Goal: Task Accomplishment & Management: Use online tool/utility

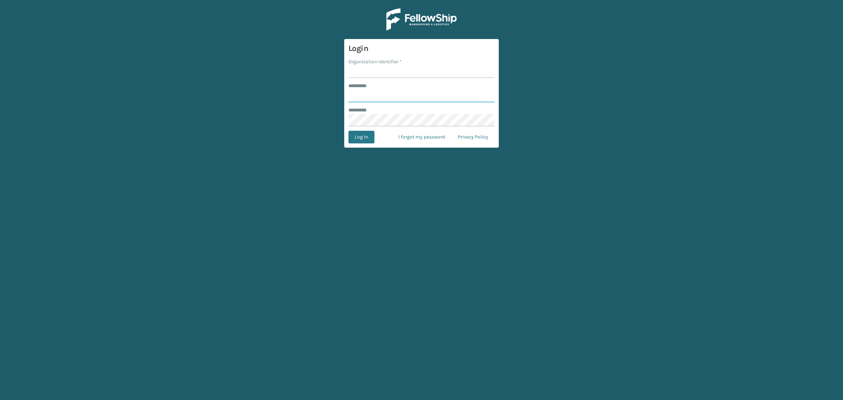
type input "**********"
click at [376, 69] on input "Organization Identifier *" at bounding box center [422, 71] width 146 height 13
type input "SuperAdminOrganization"
click at [358, 140] on button "Log In" at bounding box center [362, 137] width 26 height 13
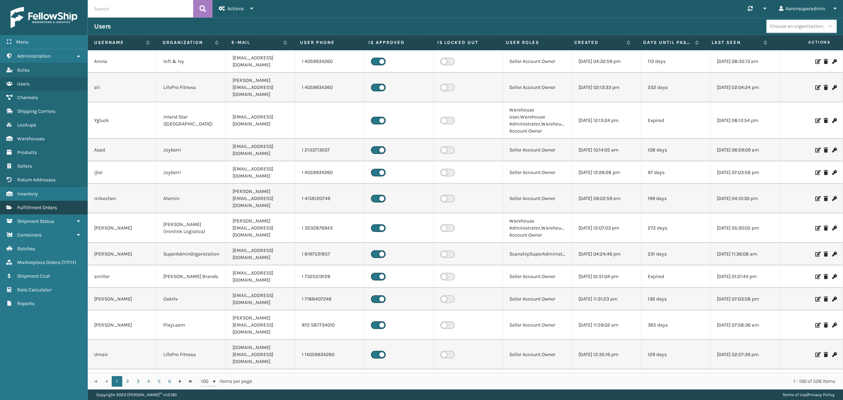
click at [19, 208] on link "Fulfillment Orders" at bounding box center [44, 208] width 88 height 14
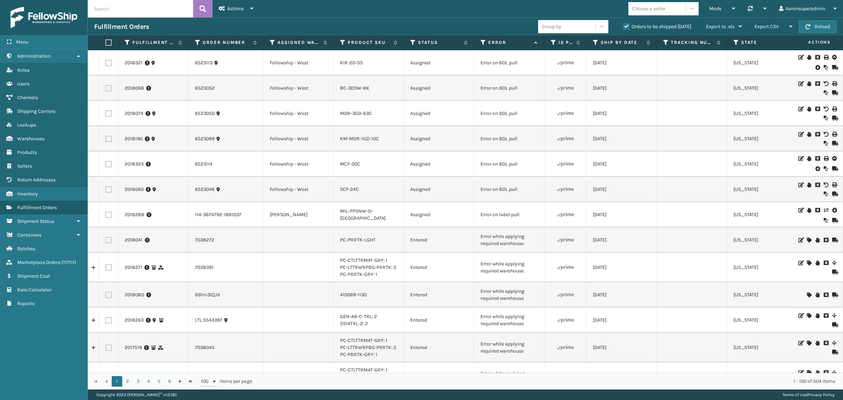
click at [145, 5] on input "text" at bounding box center [140, 9] width 105 height 18
type input "2017905"
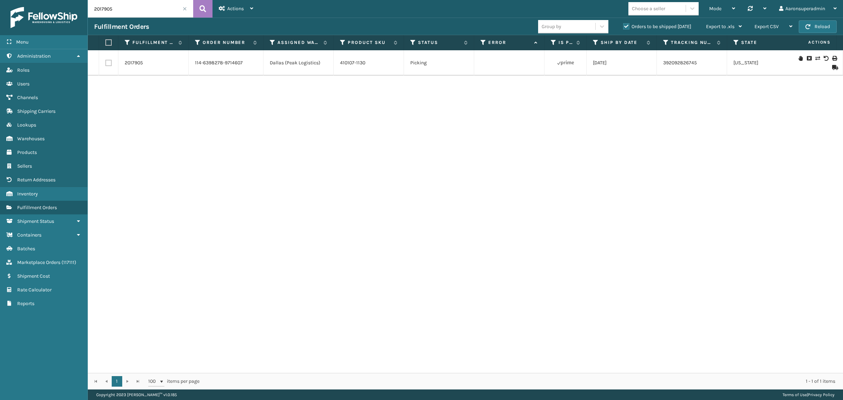
click at [816, 59] on icon at bounding box center [818, 58] width 4 height 5
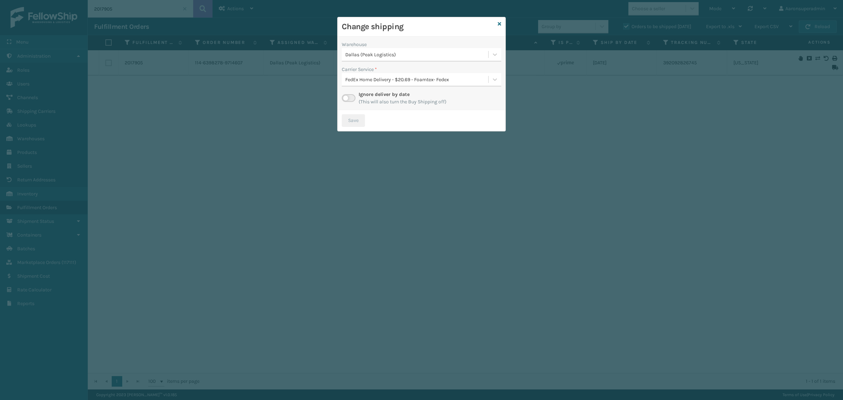
click at [382, 56] on div "Dallas (Peak Logistics)" at bounding box center [417, 54] width 144 height 7
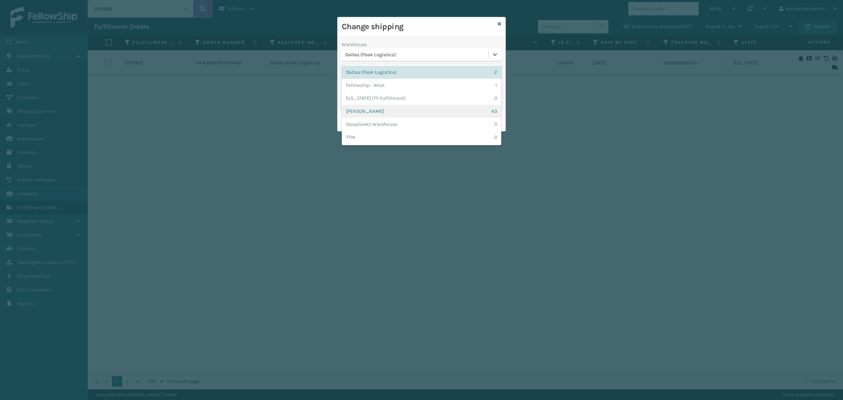
drag, startPoint x: 383, startPoint y: 114, endPoint x: 427, endPoint y: 123, distance: 44.6
click at [384, 114] on div "[PERSON_NAME] 43" at bounding box center [422, 111] width 160 height 13
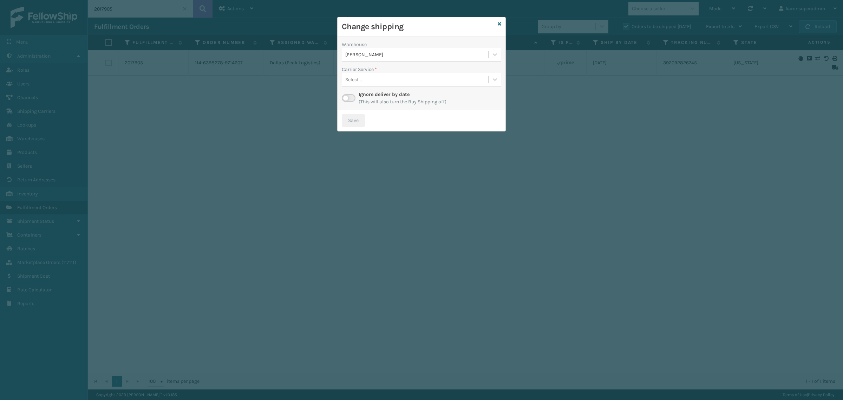
click at [363, 83] on div "Select..." at bounding box center [415, 80] width 147 height 12
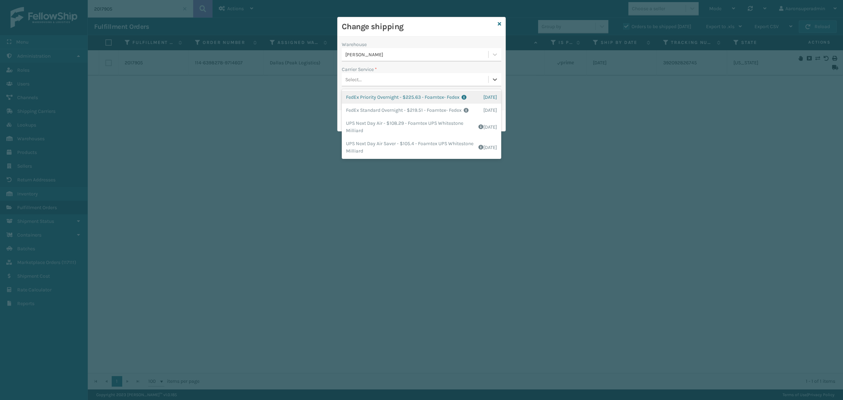
click at [363, 76] on div "Select..." at bounding box center [415, 80] width 147 height 12
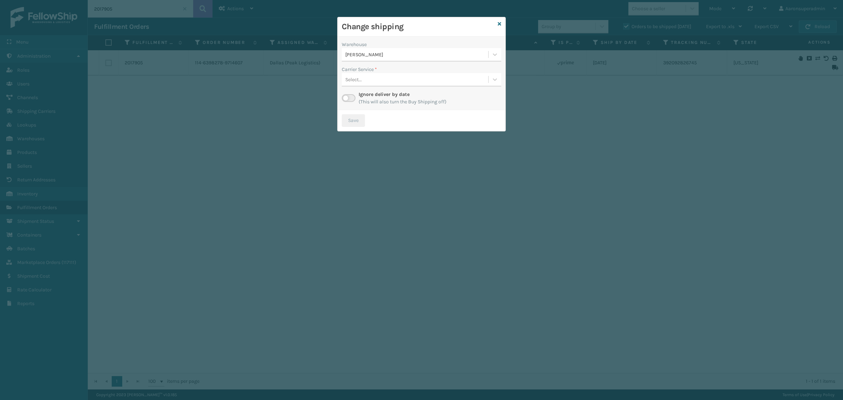
click at [343, 104] on div "Ignore deliver by date (This will also turn the Buy Shipping off)" at bounding box center [422, 98] width 160 height 15
click at [354, 97] on label at bounding box center [349, 98] width 14 height 8
click at [347, 97] on input "checkbox" at bounding box center [344, 96] width 5 height 5
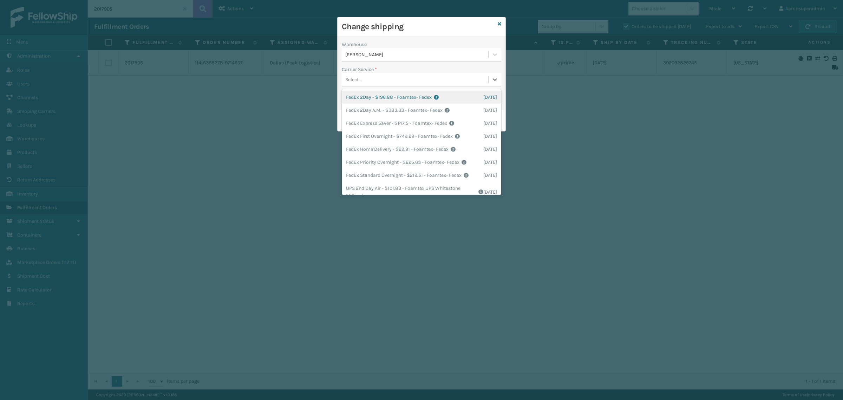
click at [381, 75] on div "Select..." at bounding box center [415, 80] width 147 height 12
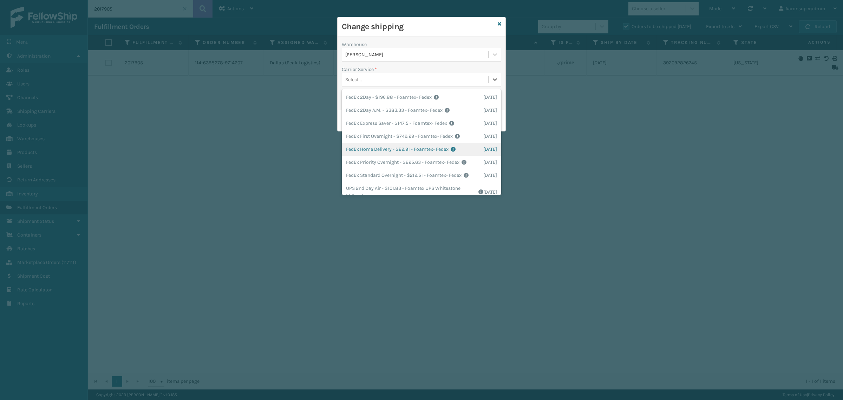
click at [382, 149] on div "FedEx Home Delivery - $29.91 - Foamtex- Fedex Shipping Cost $29.91 Surplus Cost…" at bounding box center [422, 149] width 160 height 13
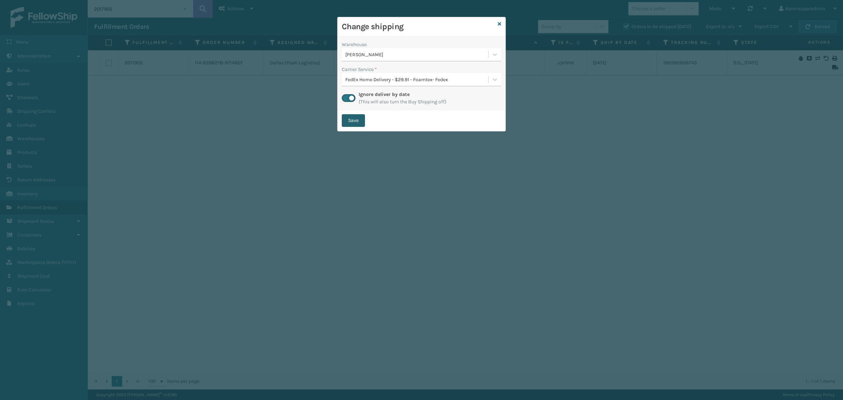
click at [361, 122] on button "Save" at bounding box center [353, 120] width 23 height 13
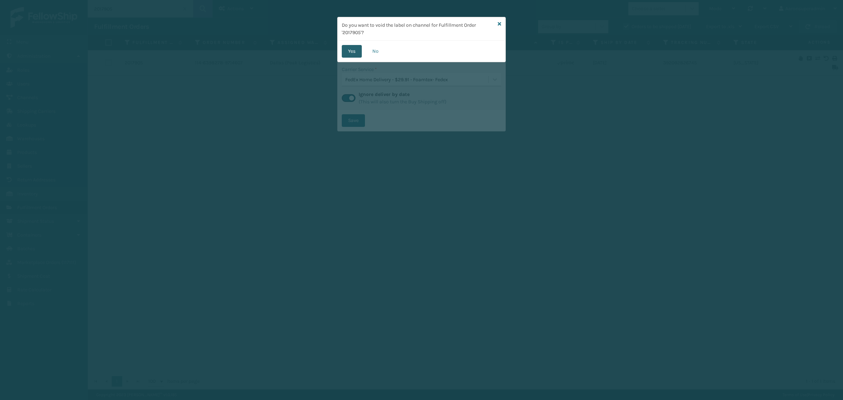
click at [352, 48] on button "Yes" at bounding box center [352, 51] width 20 height 13
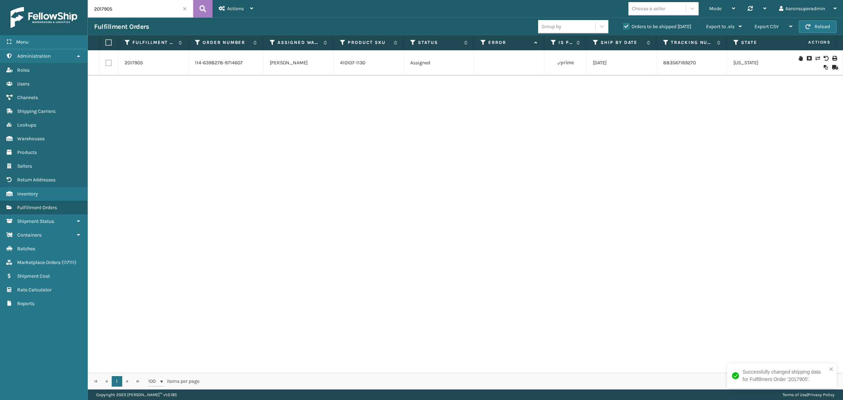
click at [183, 9] on span at bounding box center [185, 9] width 4 height 4
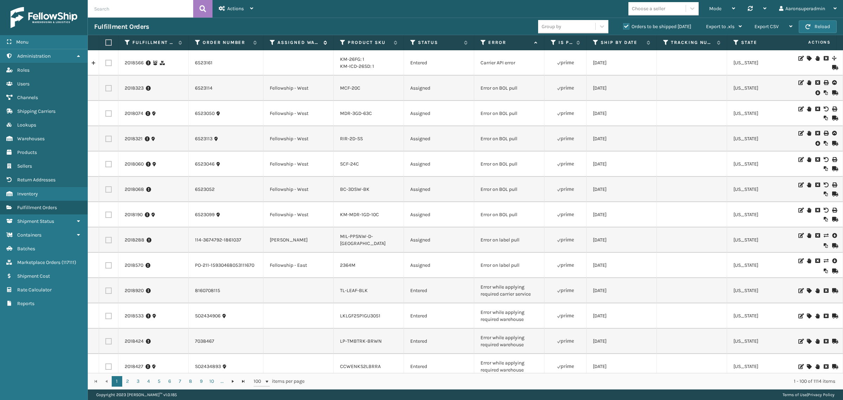
click at [273, 41] on icon at bounding box center [273, 42] width 6 height 6
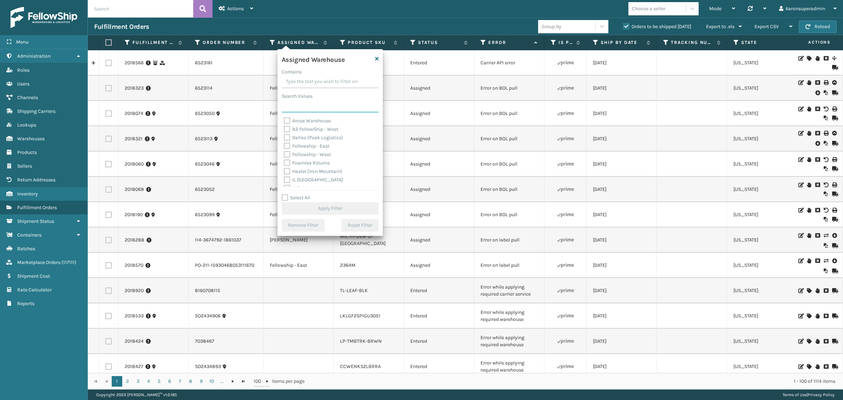
click at [330, 105] on input "Search Values" at bounding box center [330, 106] width 97 height 13
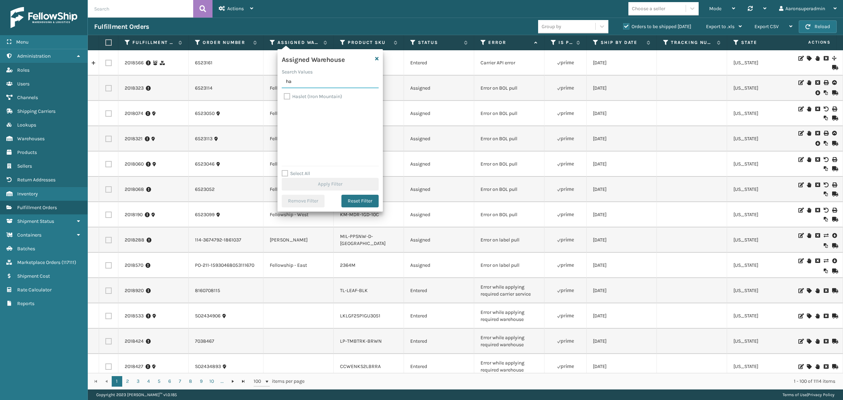
type input "ha"
click at [293, 98] on label "Haslet (Iron Mountain)" at bounding box center [313, 96] width 58 height 6
click at [284, 97] on input "Haslet (Iron Mountain)" at bounding box center [284, 94] width 0 height 5
checkbox input "true"
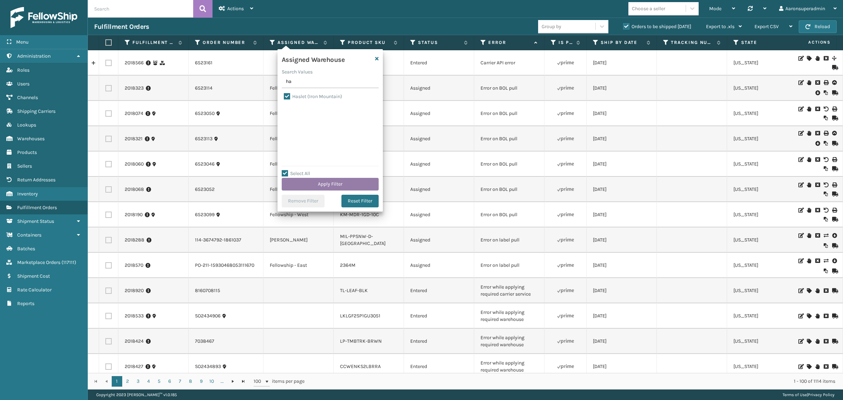
click at [317, 185] on button "Apply Filter" at bounding box center [330, 184] width 97 height 13
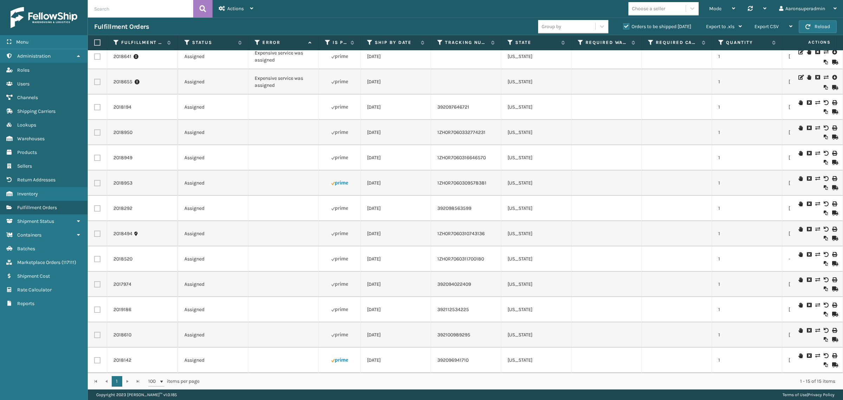
scroll to position [31, 226]
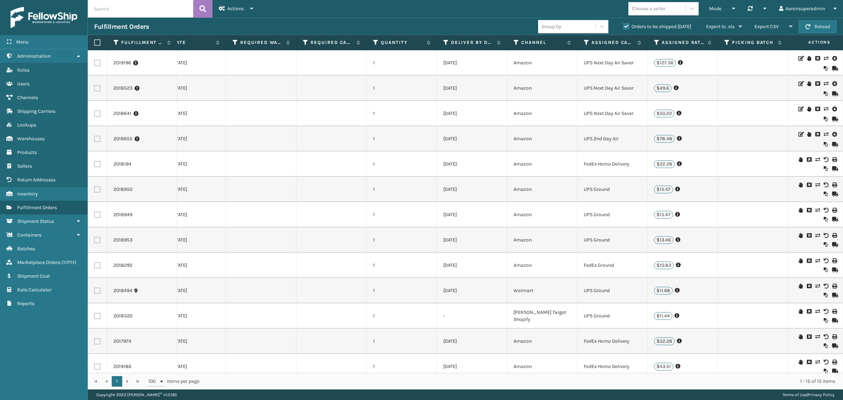
click at [582, 41] on th "Assigned Carrier Service" at bounding box center [613, 42] width 70 height 15
click at [584, 41] on icon at bounding box center [587, 42] width 6 height 6
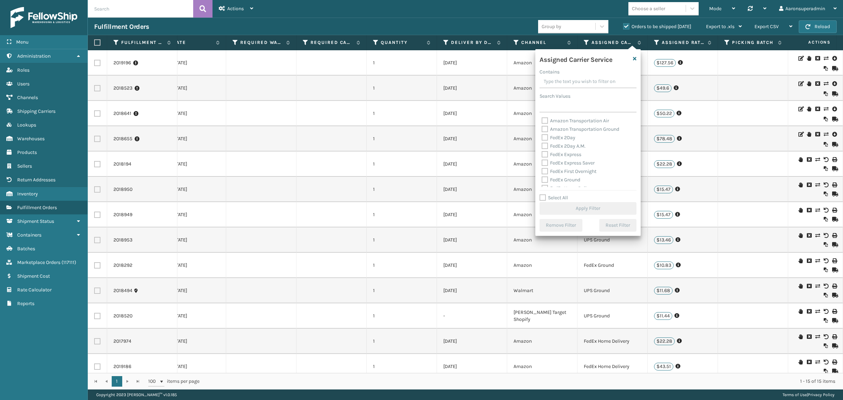
click at [572, 177] on label "FedEx Ground" at bounding box center [561, 180] width 39 height 6
click at [542, 177] on input "FedEx Ground" at bounding box center [542, 178] width 0 height 5
checkbox input "true"
click at [567, 145] on label "FedEx Home Delivery" at bounding box center [569, 144] width 54 height 6
click at [542, 145] on input "FedEx Home Delivery" at bounding box center [542, 142] width 0 height 5
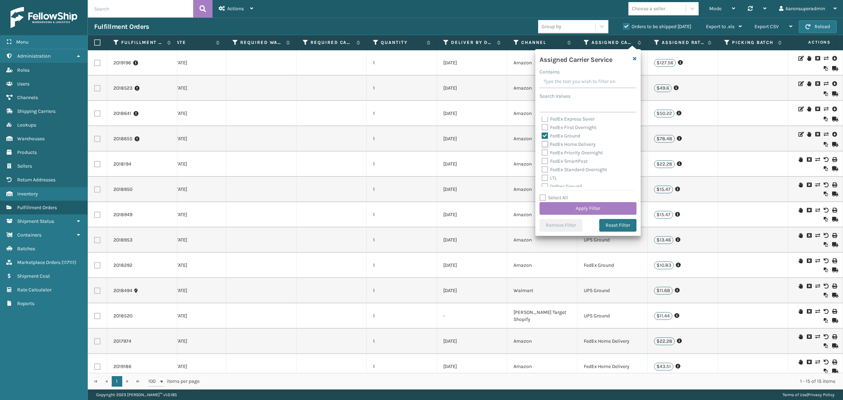
checkbox input "true"
click at [565, 205] on button "Apply Filter" at bounding box center [588, 208] width 97 height 13
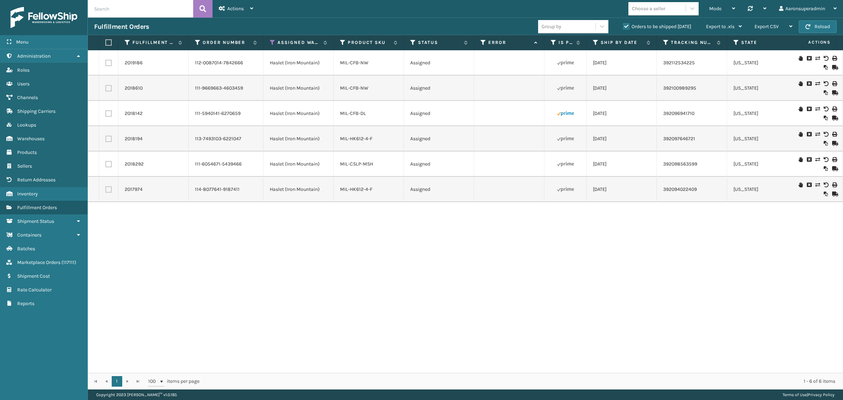
click at [627, 24] on label "Orders to be shipped [DATE]" at bounding box center [657, 27] width 68 height 6
click at [624, 24] on input "Orders to be shipped [DATE]" at bounding box center [623, 24] width 0 height 5
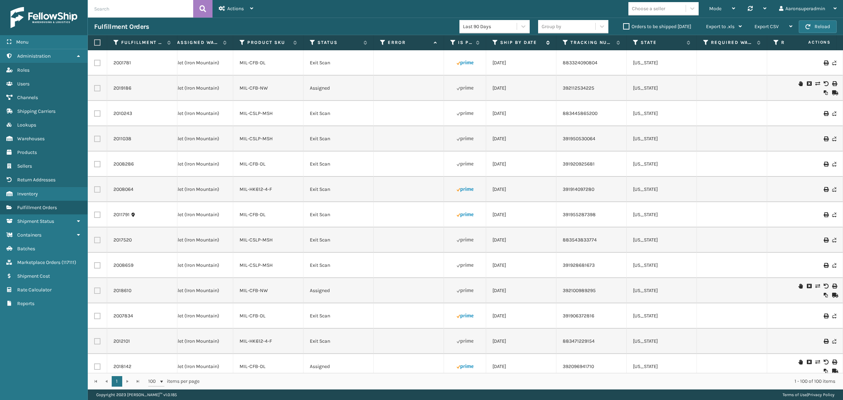
click at [496, 43] on icon at bounding box center [496, 42] width 6 height 6
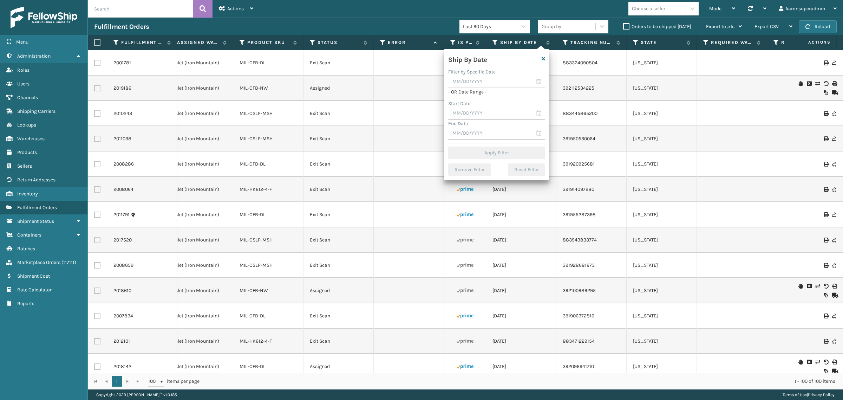
click at [412, 77] on td at bounding box center [409, 88] width 70 height 25
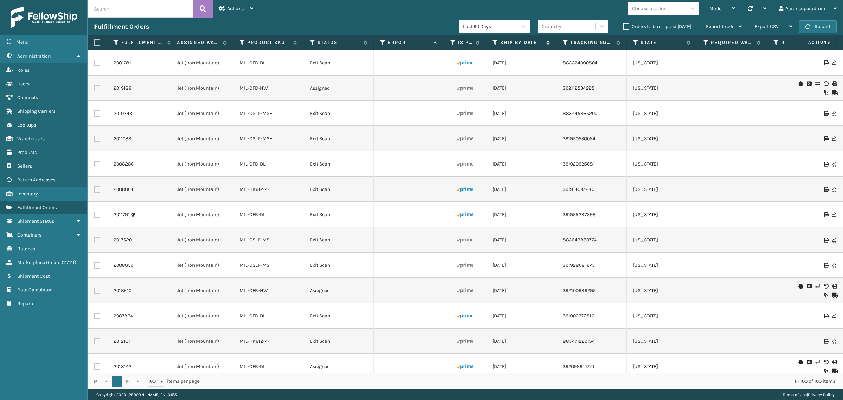
click at [494, 42] on icon at bounding box center [496, 42] width 6 height 6
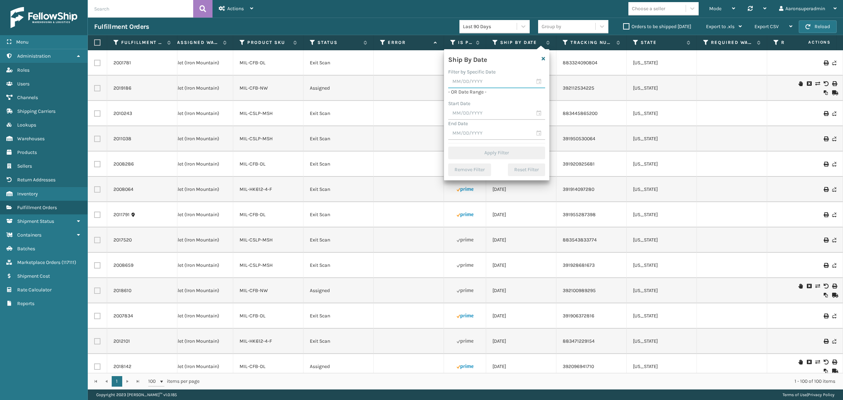
click at [491, 82] on input "text" at bounding box center [496, 82] width 97 height 13
click at [483, 143] on div "12" at bounding box center [481, 145] width 11 height 11
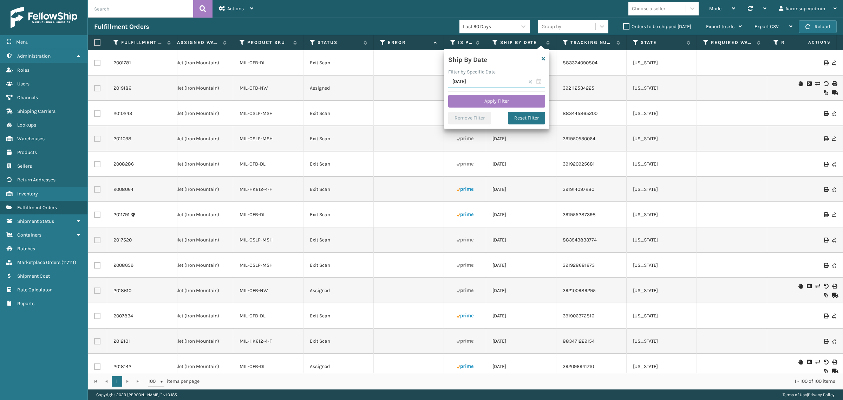
click at [491, 84] on input "[DATE]" at bounding box center [496, 82] width 97 height 13
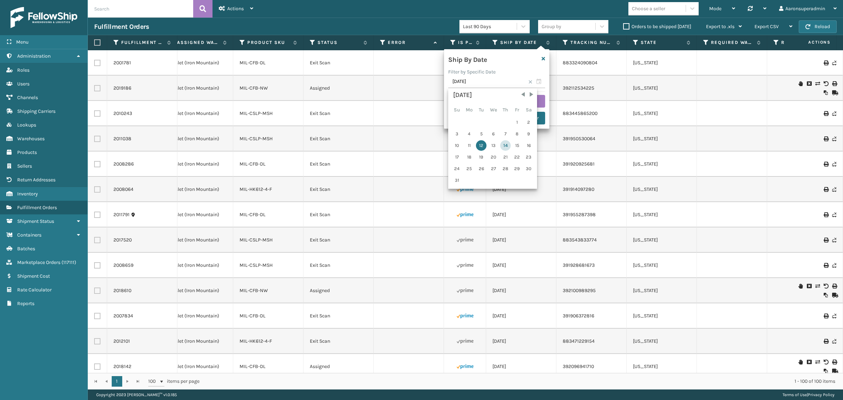
click at [503, 143] on div "14" at bounding box center [505, 145] width 11 height 11
type input "[DATE]"
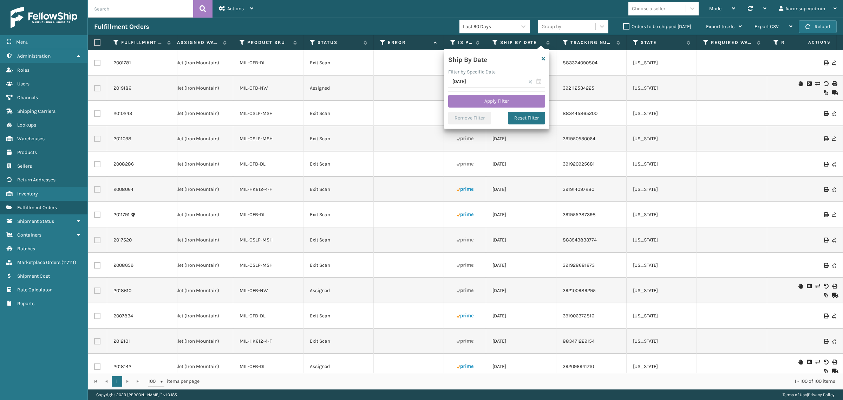
click at [531, 83] on span at bounding box center [531, 82] width 4 height 4
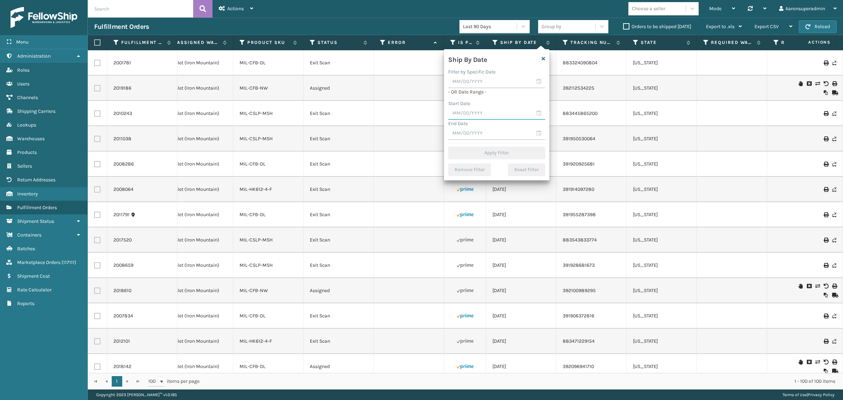
click at [475, 110] on input "text" at bounding box center [496, 113] width 97 height 13
drag, startPoint x: 481, startPoint y: 177, endPoint x: 471, endPoint y: 114, distance: 64.1
click at [481, 176] on div "12" at bounding box center [481, 177] width 11 height 11
type input "[DATE]"
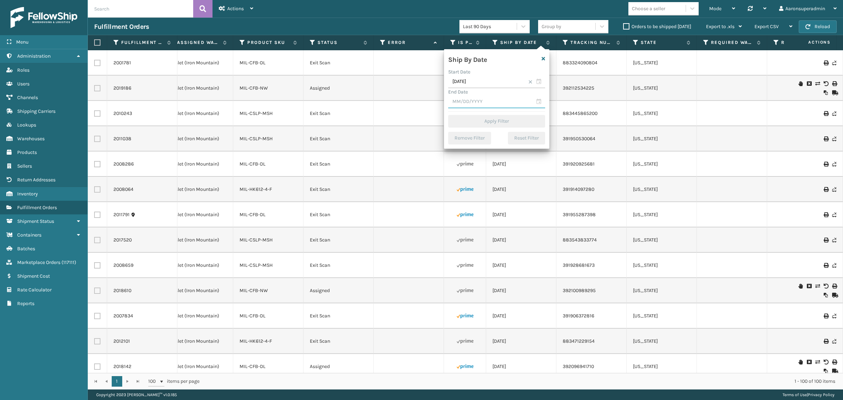
click at [470, 99] on input "text" at bounding box center [496, 102] width 97 height 13
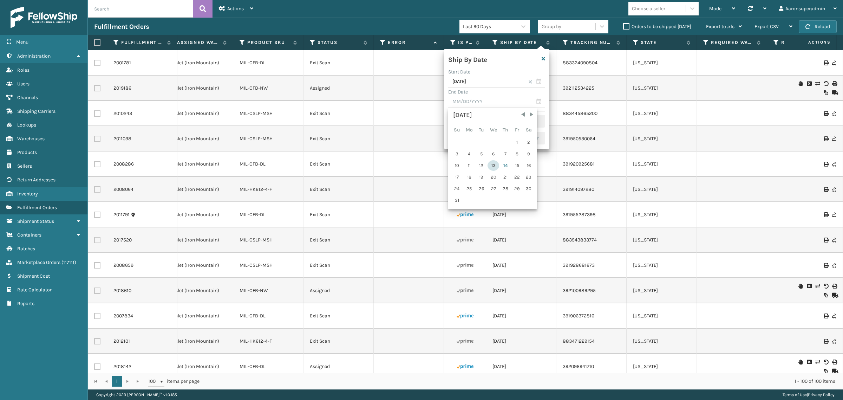
click at [492, 163] on div "13" at bounding box center [494, 165] width 12 height 11
type input "[DATE]"
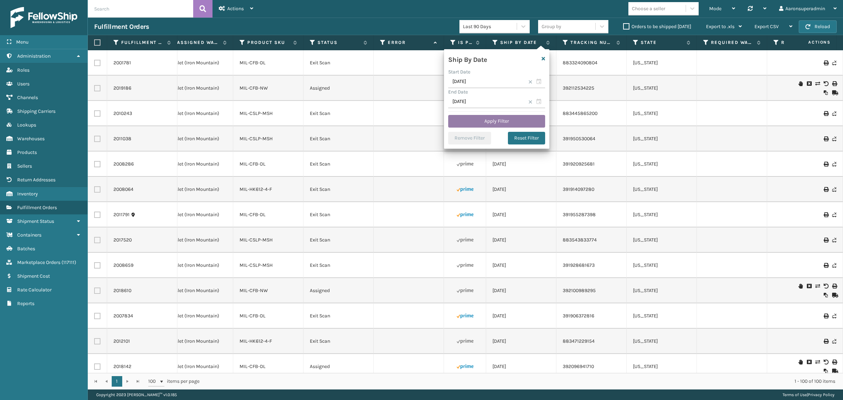
click at [486, 125] on button "Apply Filter" at bounding box center [496, 121] width 97 height 13
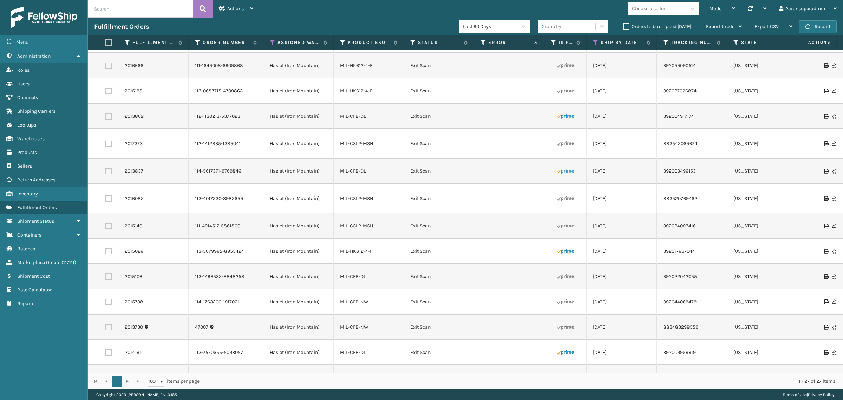
click at [626, 30] on div "Orders to be shipped [DATE]" at bounding box center [658, 26] width 83 height 8
click at [627, 25] on label "Orders to be shipped [DATE]" at bounding box center [657, 27] width 68 height 6
click at [624, 25] on input "Orders to be shipped [DATE]" at bounding box center [623, 24] width 0 height 5
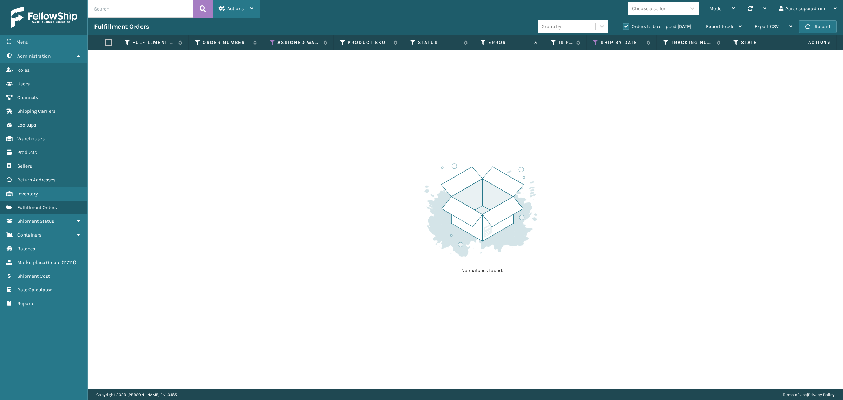
click at [228, 14] on div "Actions" at bounding box center [236, 9] width 34 height 18
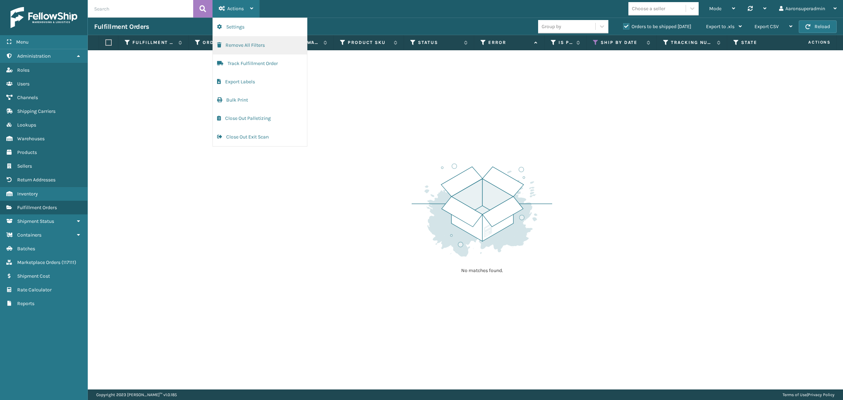
click at [229, 36] on button "Remove All Filters" at bounding box center [260, 45] width 94 height 18
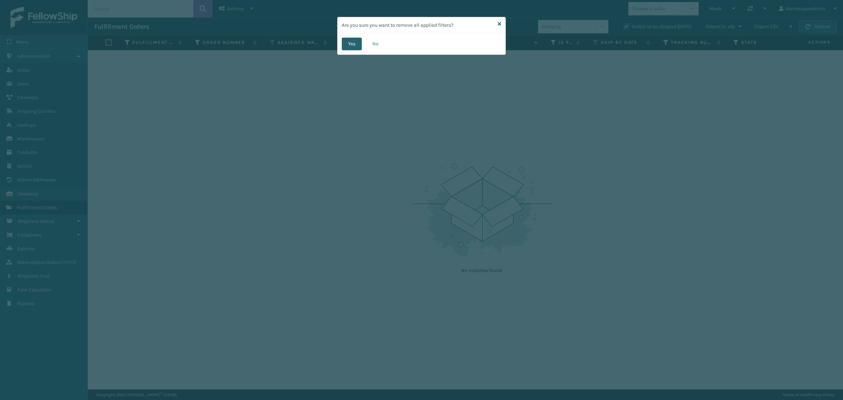
click at [358, 44] on button "Yes" at bounding box center [352, 44] width 20 height 13
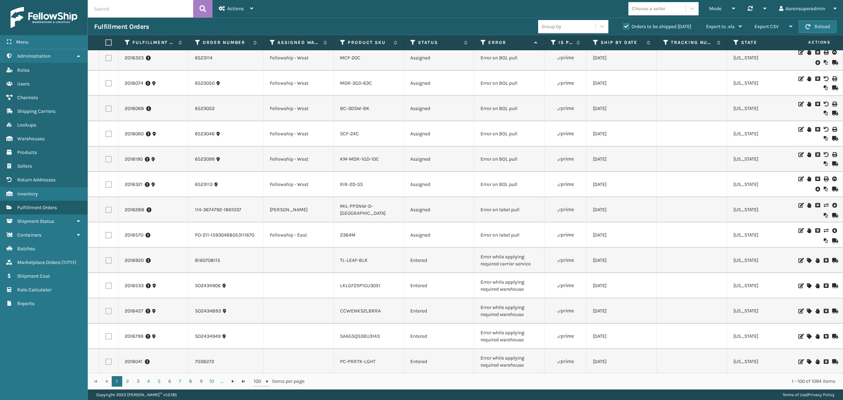
scroll to position [29, 0]
click at [120, 5] on input "text" at bounding box center [140, 9] width 105 height 18
type input "7037554"
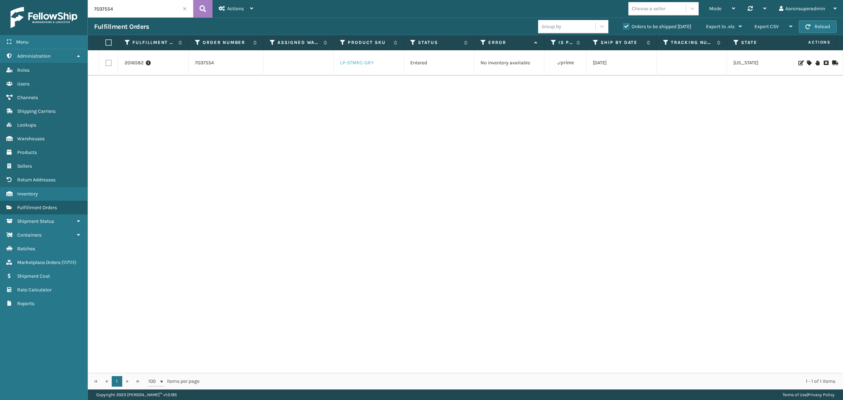
click at [350, 63] on link "LP-STMRC-GRY" at bounding box center [357, 63] width 34 height 6
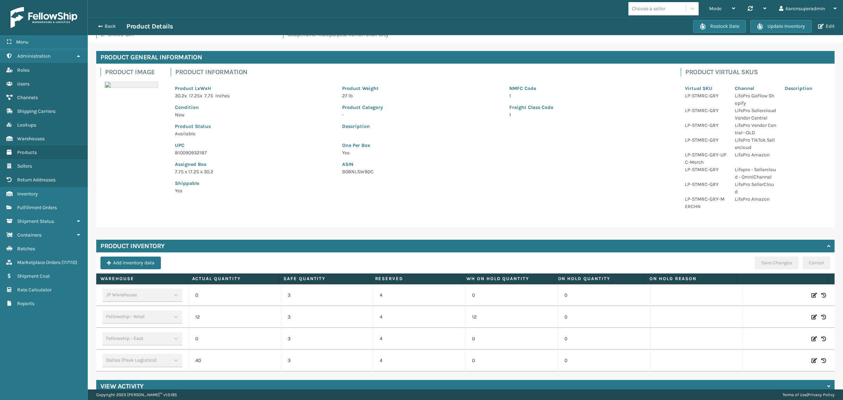
scroll to position [28, 0]
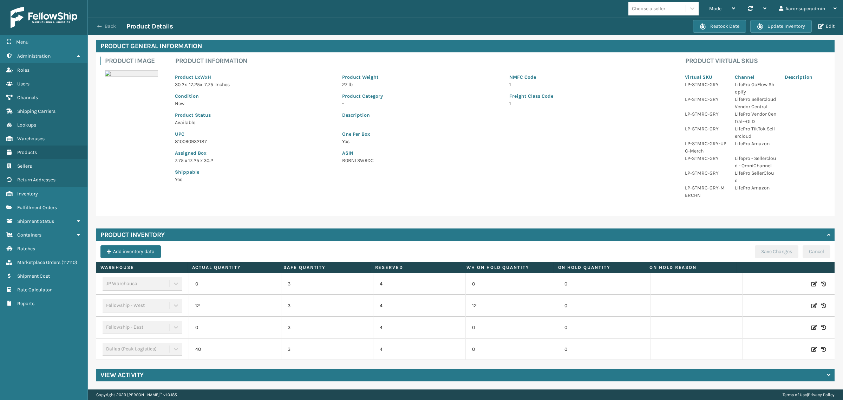
click at [111, 23] on button "Back" at bounding box center [110, 26] width 32 height 6
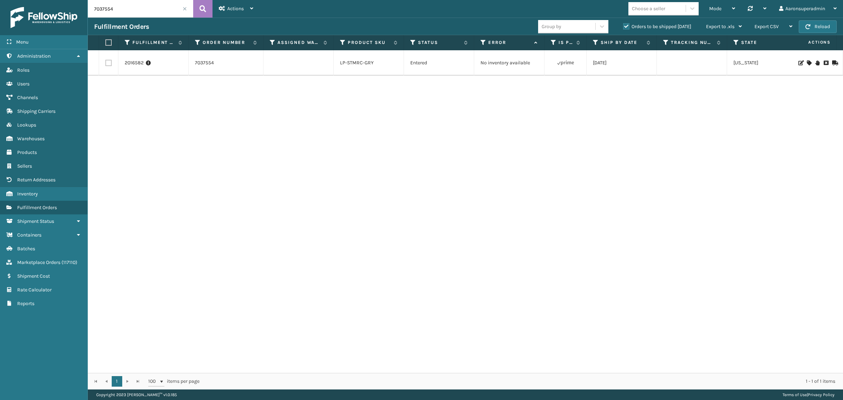
click at [104, 7] on input "7037554" at bounding box center [140, 9] width 105 height 18
paste input ",7037380,7037300,7037193,7037192,7037191,7037190,7037189,7036060,7036053,703554…"
type input "7037554,7037380,7037300,7037193,7037192,7037191,7037190,7037189,7036060,7036053…"
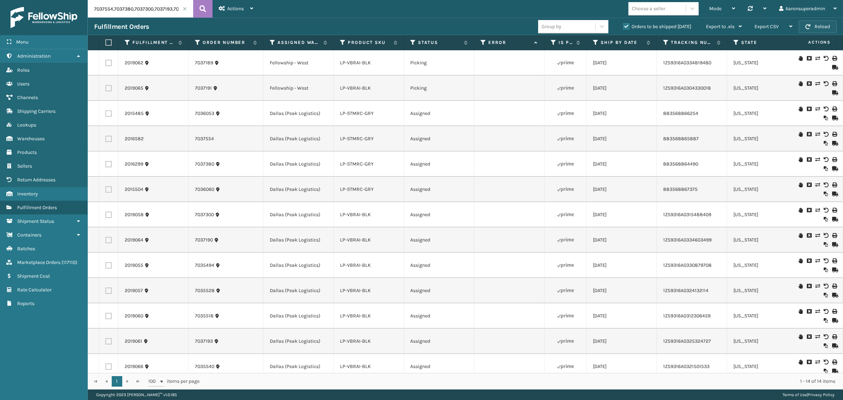
click at [816, 32] on button "Reload" at bounding box center [818, 26] width 38 height 13
click at [814, 25] on button "Reload" at bounding box center [818, 26] width 38 height 13
click at [120, 11] on input "7037554,7037380,7037300,7037193,7037192,7037191,7037190,7037189,7036060,7036053…" at bounding box center [140, 9] width 105 height 18
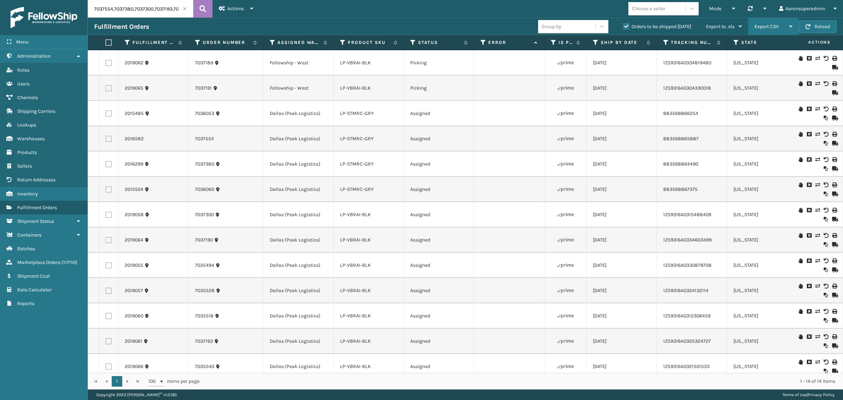
click at [772, 25] on span "Export CSV" at bounding box center [767, 27] width 24 height 6
click at [132, 61] on link "2019062" at bounding box center [134, 62] width 19 height 7
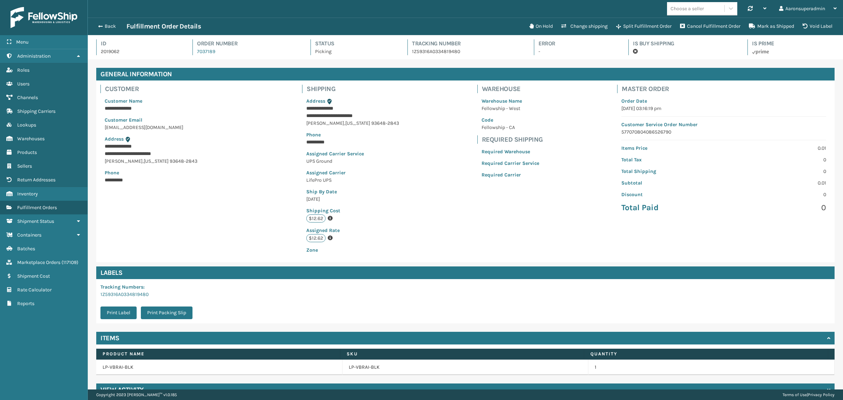
scroll to position [17, 756]
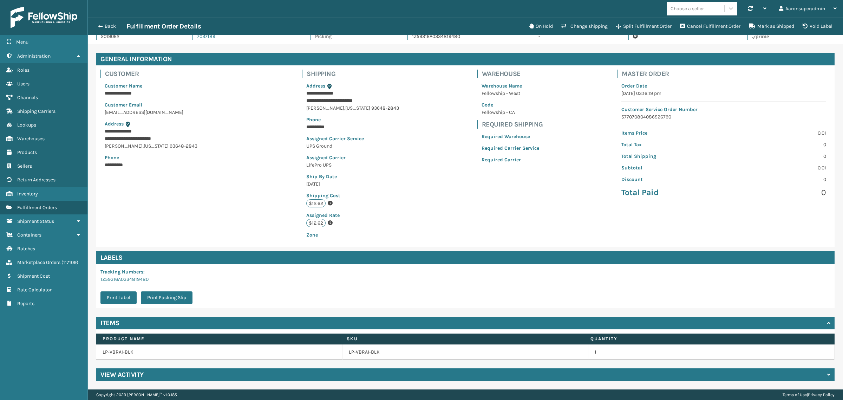
click at [146, 374] on div "View Activity" at bounding box center [465, 374] width 739 height 13
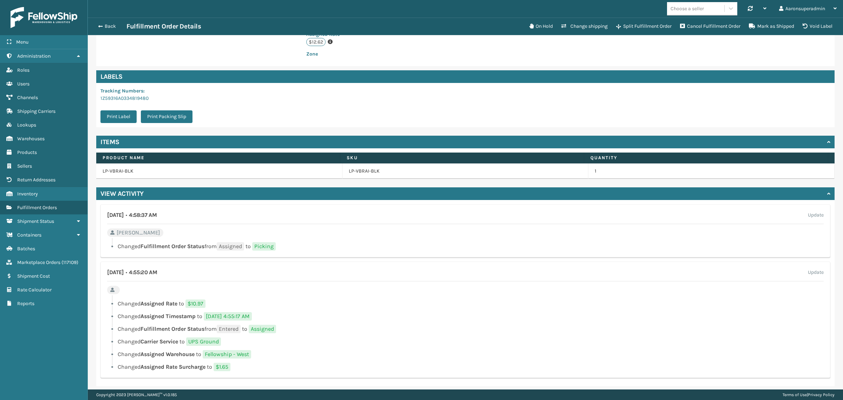
scroll to position [201, 0]
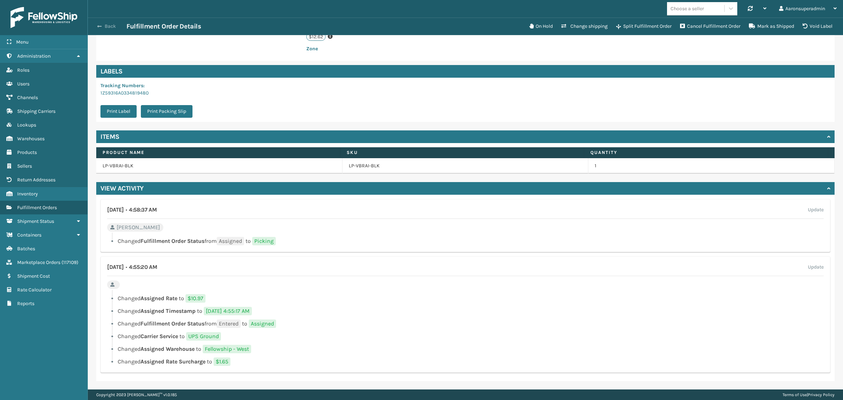
click at [97, 25] on span "button" at bounding box center [99, 26] width 4 height 5
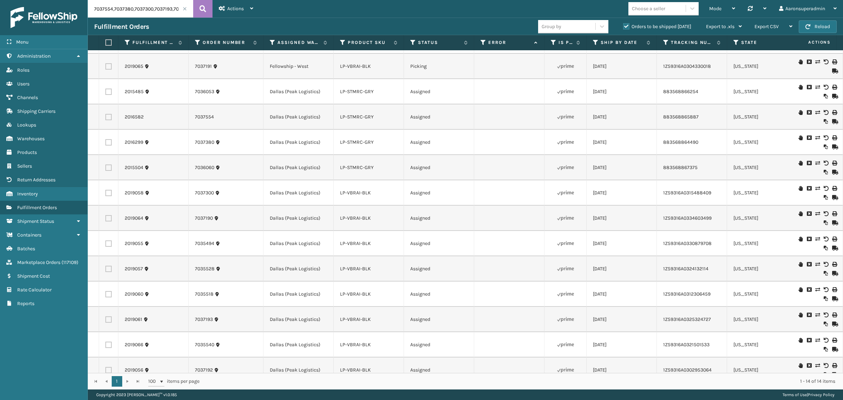
scroll to position [38, 0]
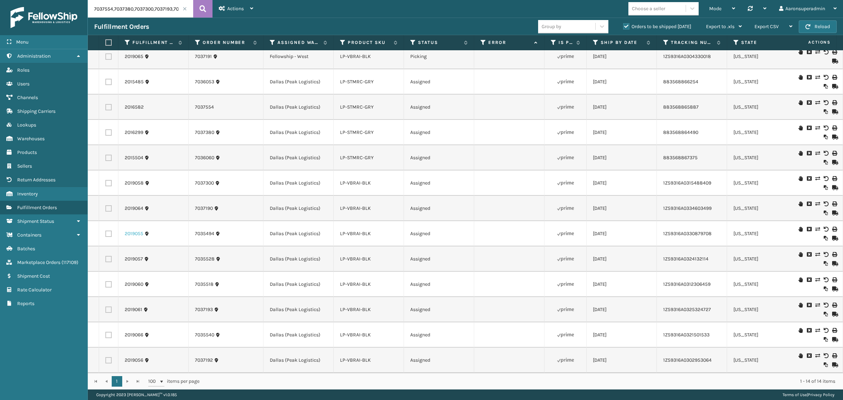
click at [133, 230] on link "2019055" at bounding box center [134, 233] width 19 height 7
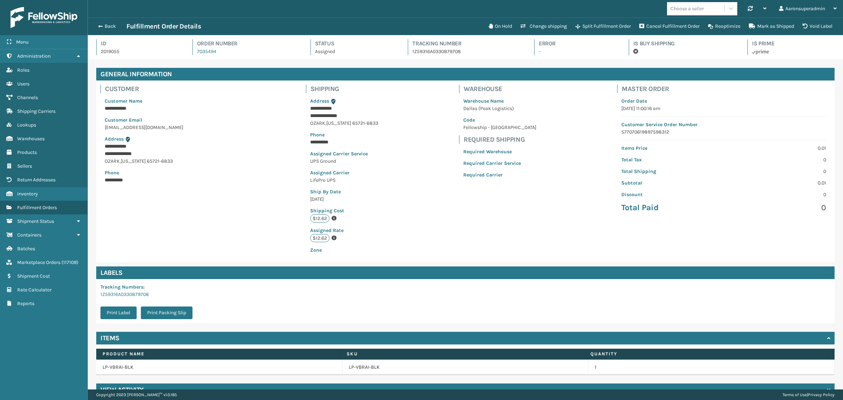
scroll to position [17, 756]
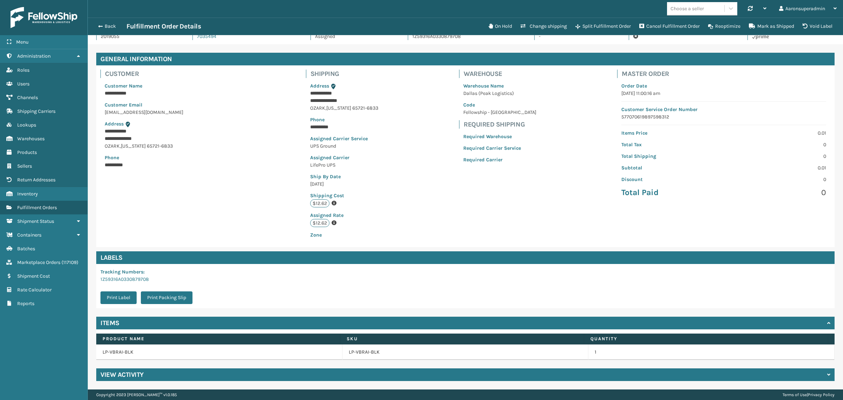
click at [133, 380] on div "View Activity" at bounding box center [465, 374] width 739 height 13
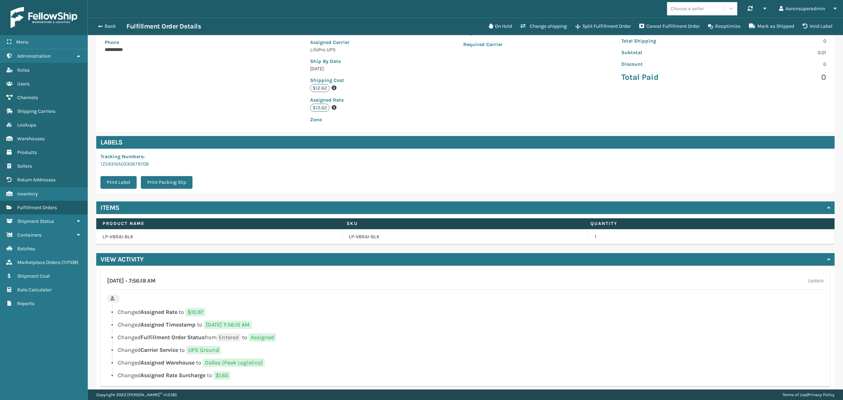
scroll to position [144, 0]
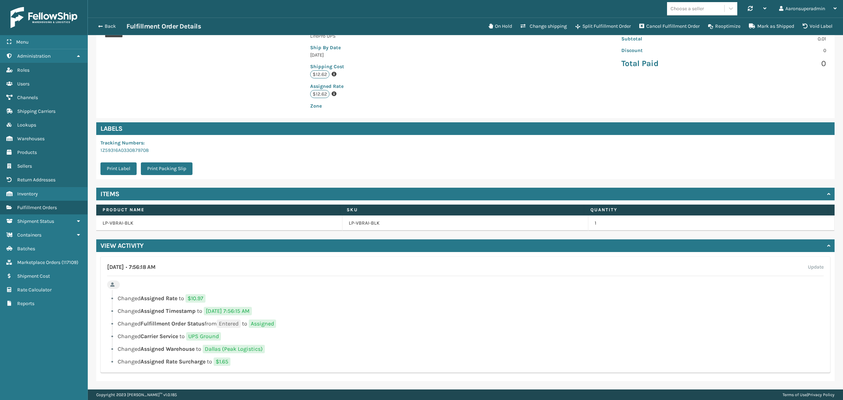
click at [109, 21] on div "Back Fulfillment Order Details On Hold Change shipping Split Fulfillment Order …" at bounding box center [466, 27] width 756 height 18
click at [112, 26] on button "Back" at bounding box center [110, 26] width 32 height 6
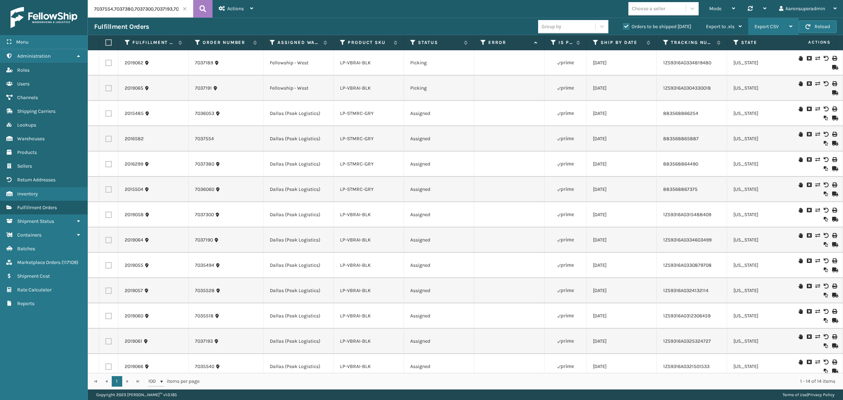
click at [780, 26] on div "Export CSV" at bounding box center [774, 27] width 38 height 18
click at [737, 41] on li "Export Current Page" at bounding box center [752, 45] width 94 height 19
click at [463, 91] on td "Picking" at bounding box center [439, 88] width 70 height 25
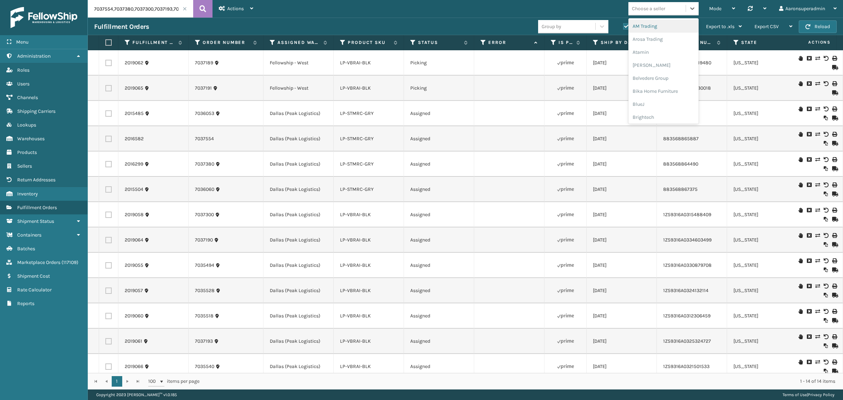
click at [651, 9] on div "Choose a seller" at bounding box center [648, 8] width 33 height 7
click at [654, 99] on div "[PERSON_NAME] Brands" at bounding box center [664, 101] width 70 height 13
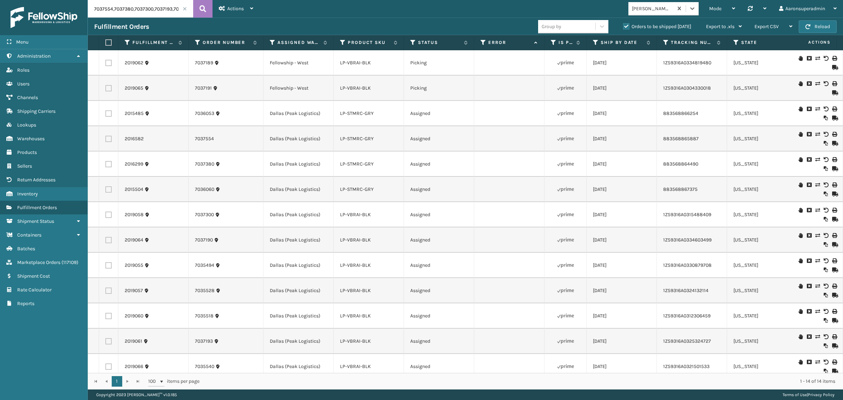
click at [185, 9] on span at bounding box center [185, 9] width 4 height 4
